Goal: Find specific page/section: Find specific page/section

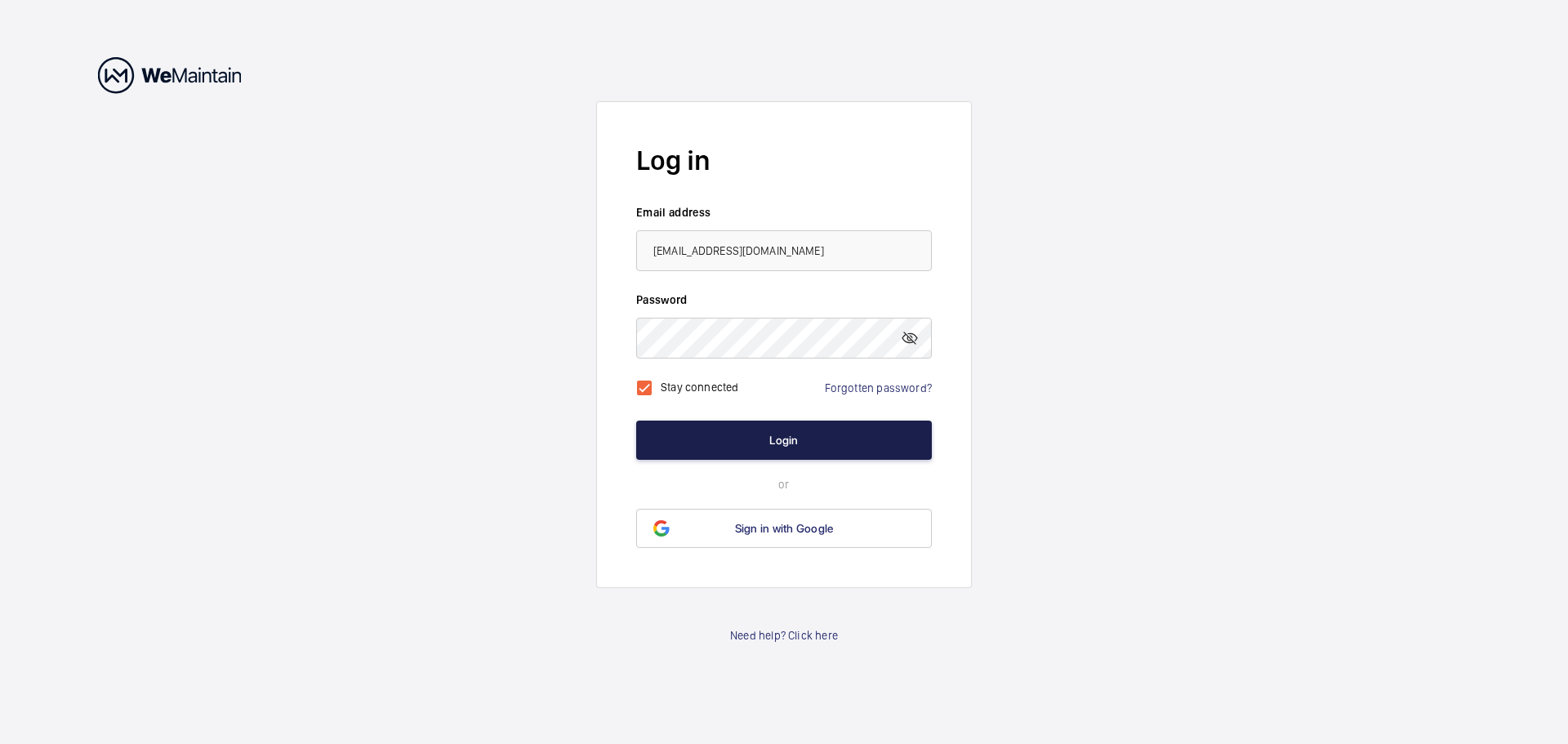
click at [753, 435] on button "Login" at bounding box center [784, 440] width 296 height 39
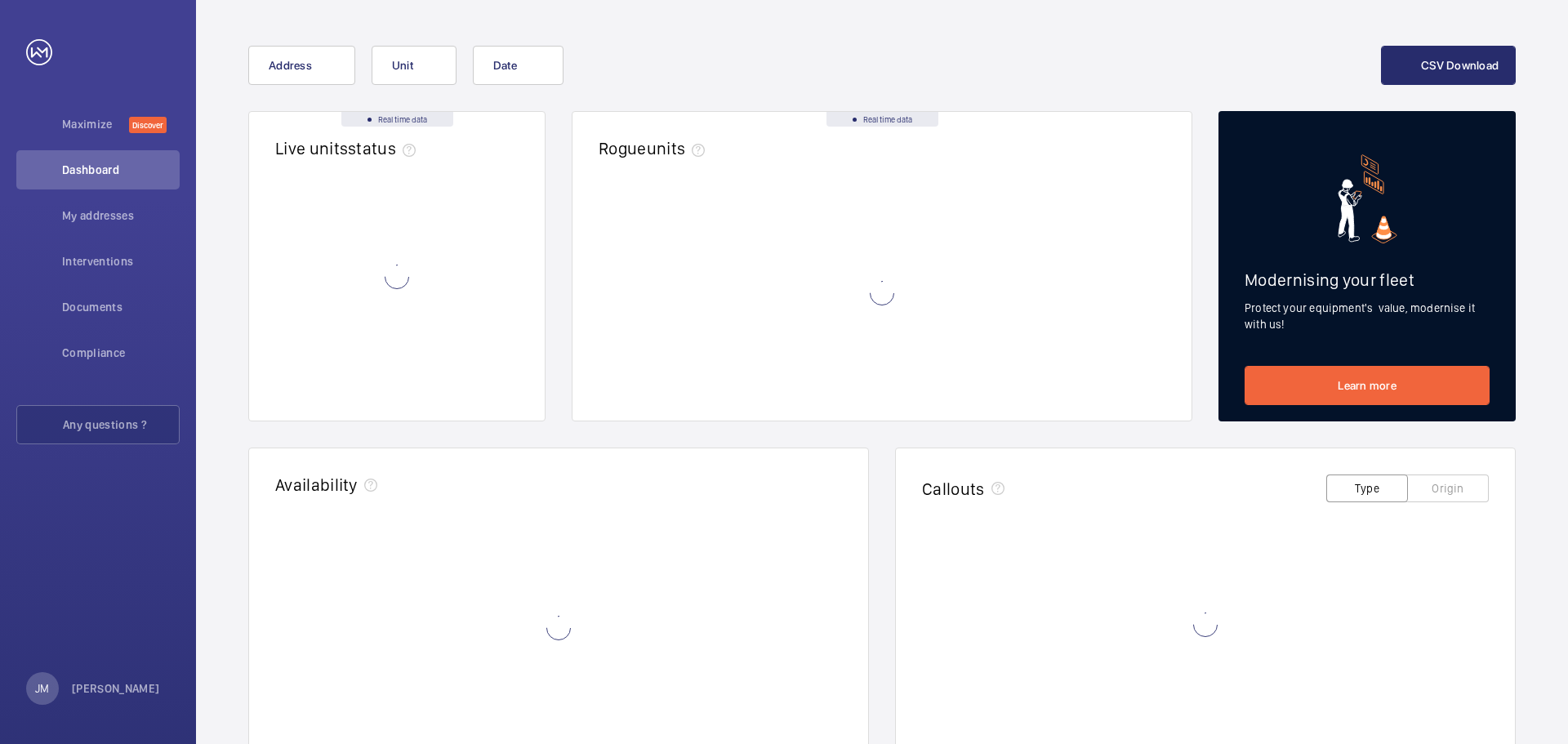
scroll to position [81, 0]
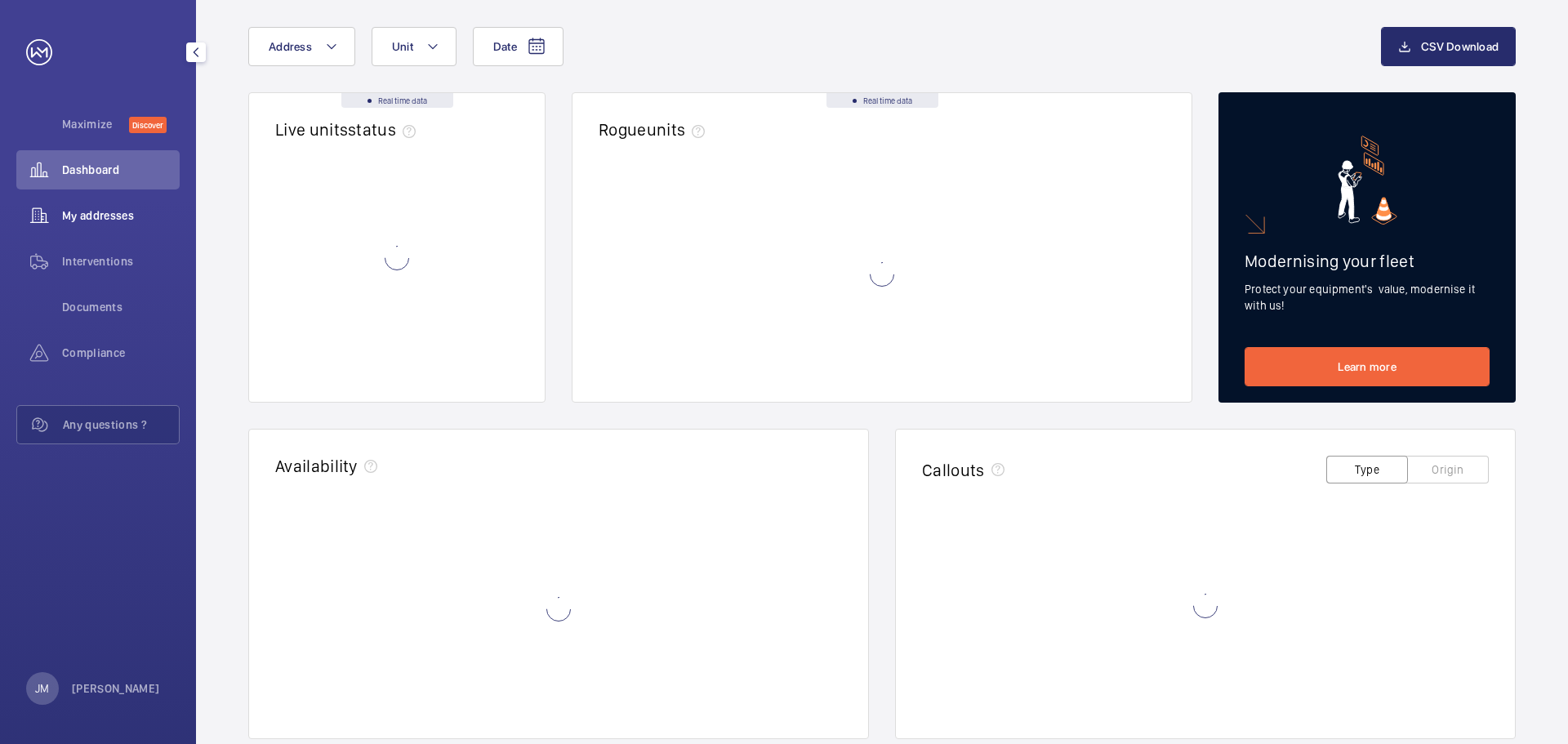
click at [105, 202] on div "My addresses" at bounding box center [98, 215] width 164 height 39
